Goal: Information Seeking & Learning: Learn about a topic

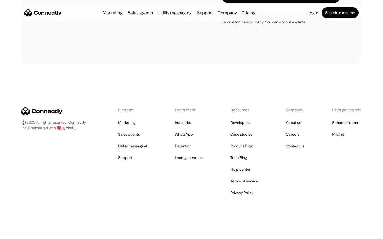
scroll to position [900, 0]
